Goal: Check status: Check status

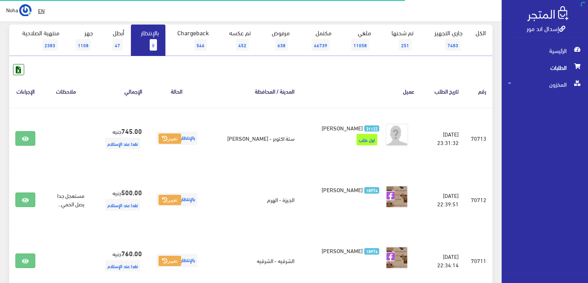
scroll to position [38, 0]
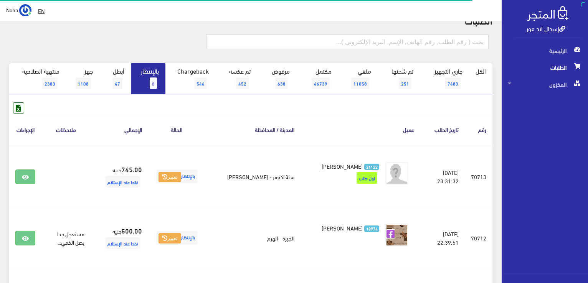
click at [153, 79] on span "8" at bounding box center [153, 84] width 7 height 12
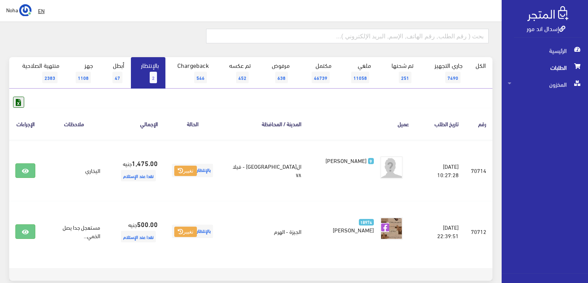
scroll to position [77, 0]
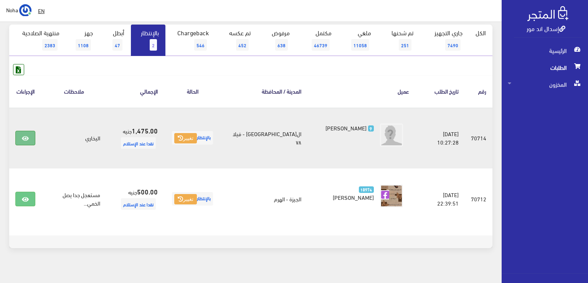
click at [28, 136] on icon at bounding box center [25, 139] width 7 height 6
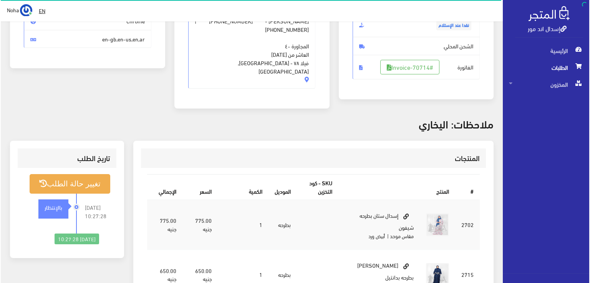
scroll to position [154, 0]
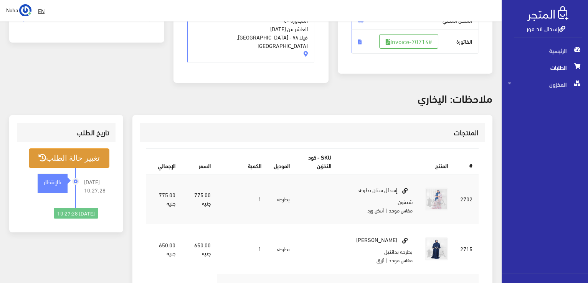
click at [88, 149] on button "تغيير حالة الطلب" at bounding box center [69, 159] width 81 height 20
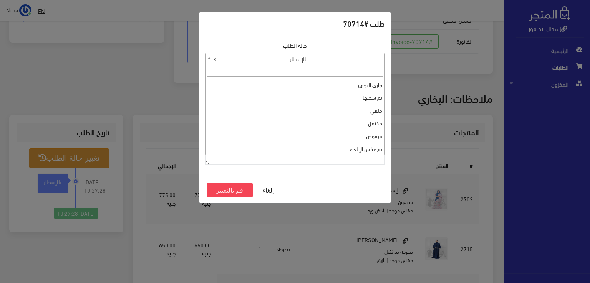
click at [206, 57] on span at bounding box center [209, 58] width 8 height 10
select select "14"
click at [232, 189] on button "قم بالتغيير" at bounding box center [230, 190] width 46 height 15
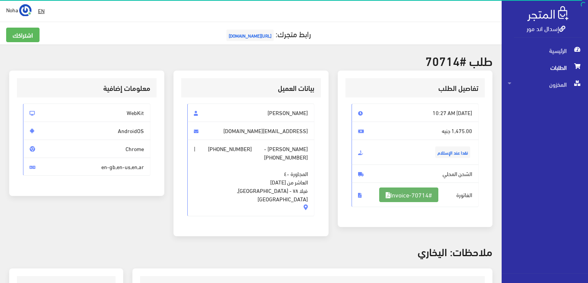
click at [404, 194] on link "#Invoice-70714" at bounding box center [408, 195] width 59 height 15
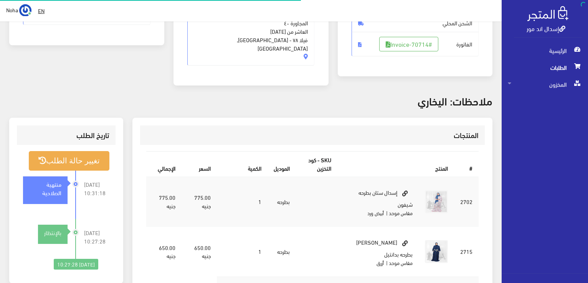
scroll to position [151, 0]
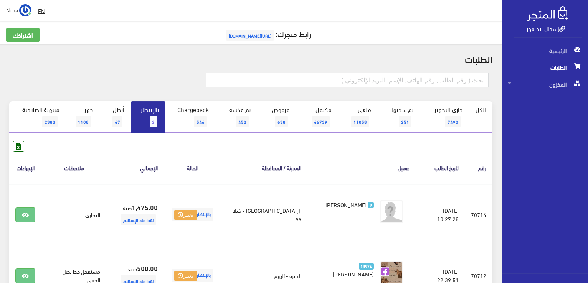
click at [150, 121] on link "بالإنتظار 2" at bounding box center [148, 116] width 35 height 31
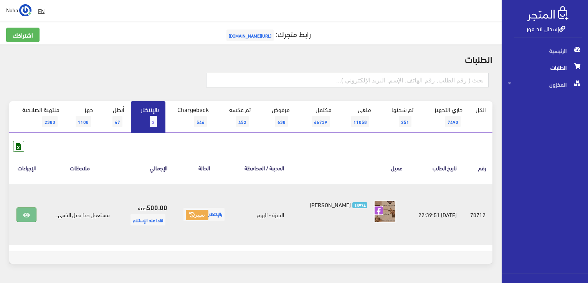
click at [29, 214] on icon at bounding box center [26, 215] width 7 height 6
click at [26, 213] on icon at bounding box center [26, 215] width 7 height 6
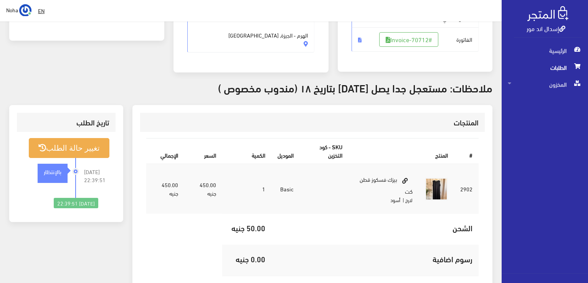
scroll to position [211, 0]
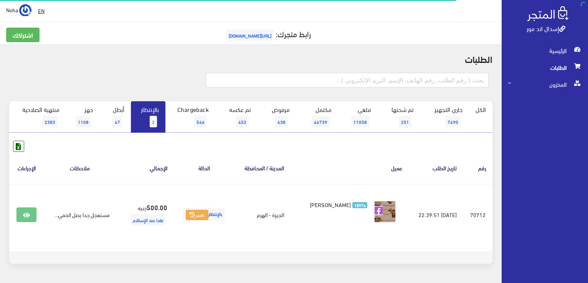
click at [153, 109] on link "بالإنتظار 2" at bounding box center [148, 116] width 35 height 31
click at [152, 119] on span "1" at bounding box center [153, 122] width 7 height 12
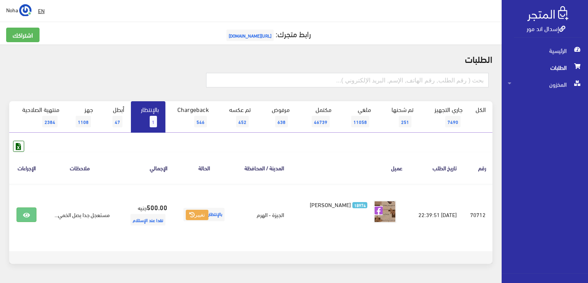
click at [149, 116] on link "بالإنتظار 1" at bounding box center [148, 116] width 35 height 31
